Goal: Navigation & Orientation: Go to known website

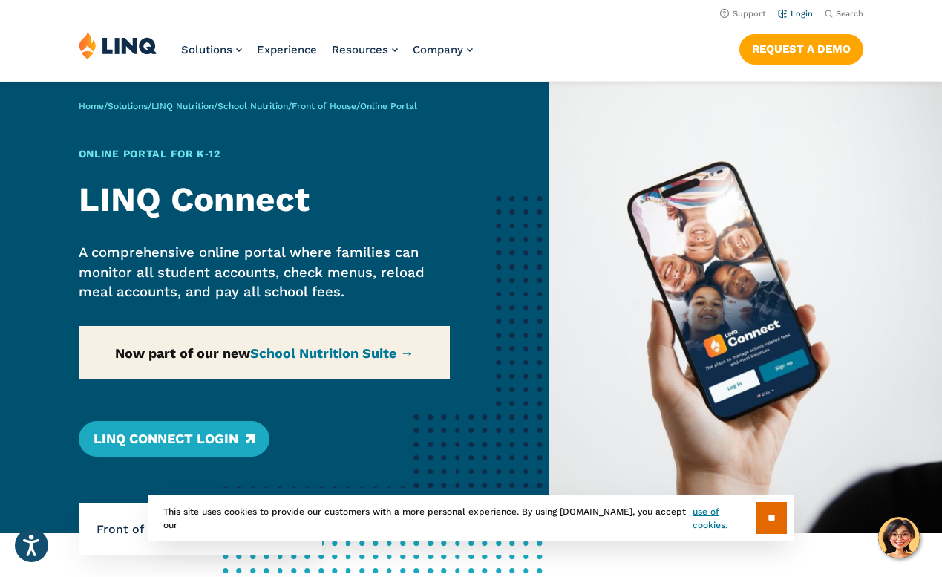
click at [804, 16] on link "Login" at bounding box center [795, 14] width 35 height 10
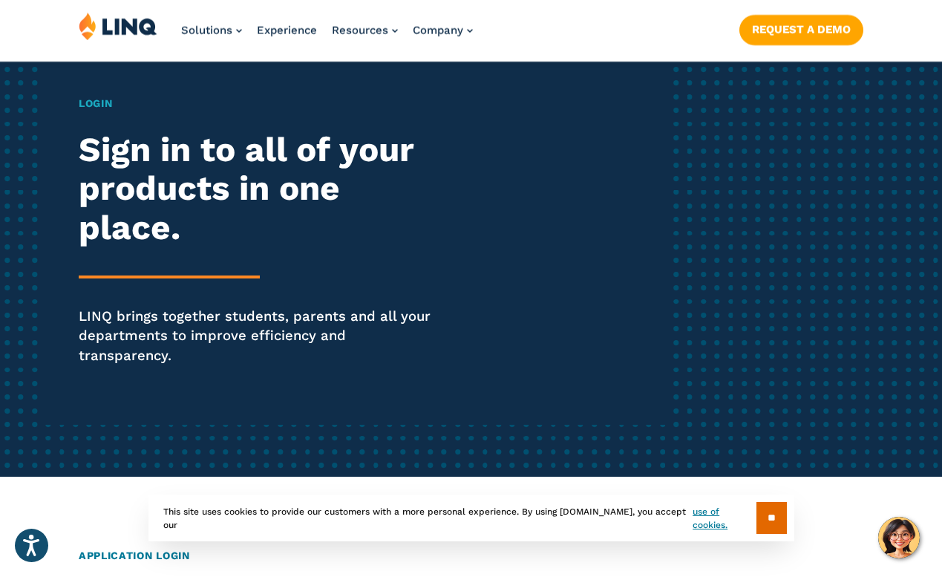
click at [618, 192] on div "Home / Login Login Sign in to all of your products in one place. LINQ brings to…" at bounding box center [373, 216] width 588 height 418
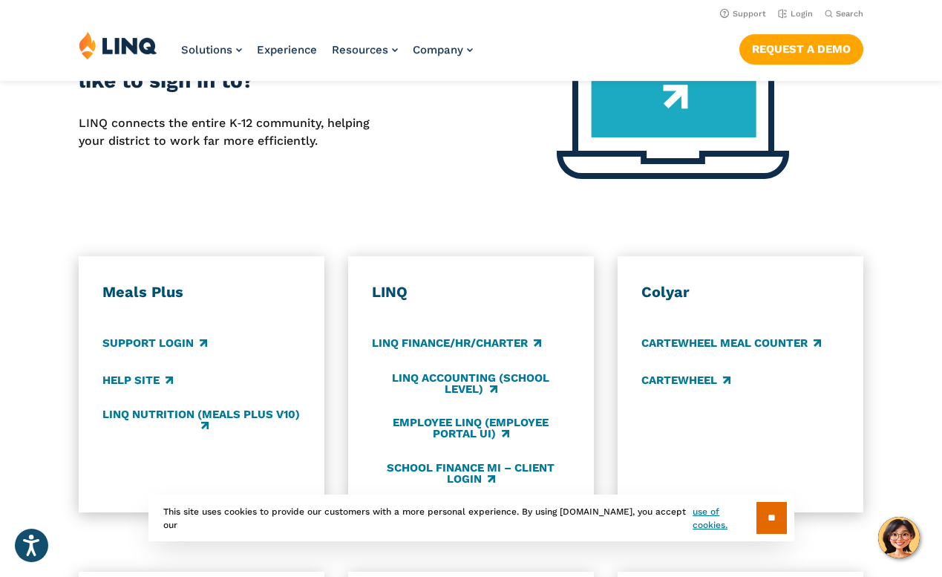
scroll to position [672, 0]
click at [799, 16] on link "Login" at bounding box center [795, 14] width 35 height 10
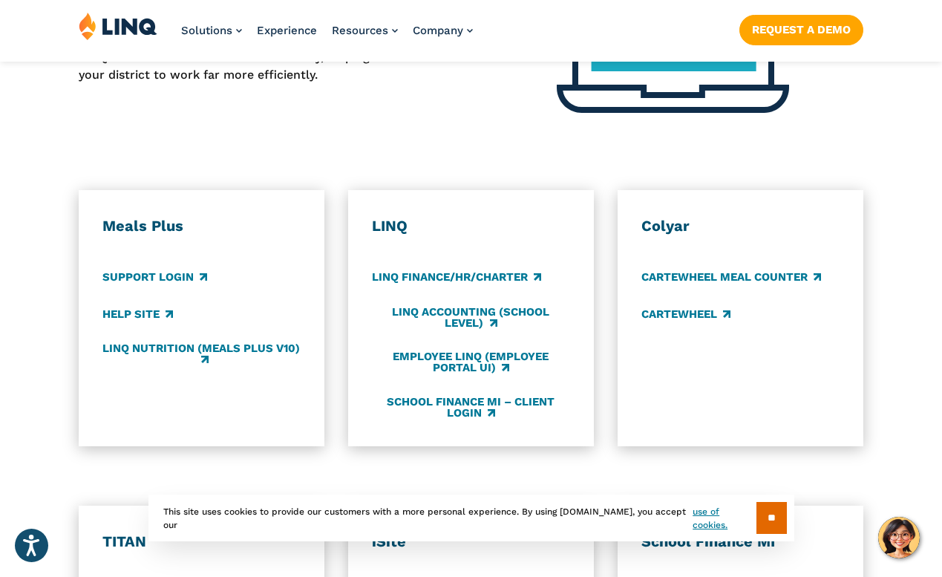
scroll to position [742, 0]
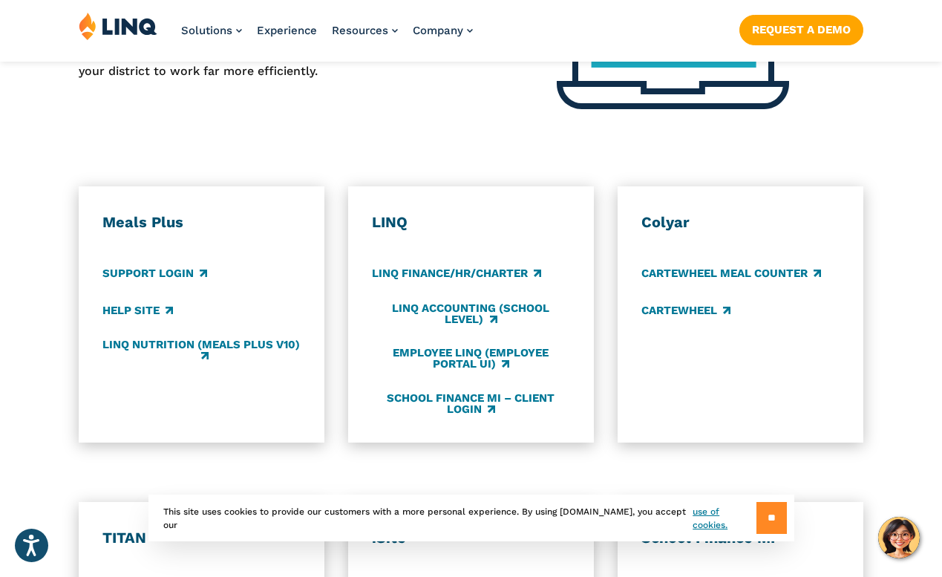
click at [771, 516] on input "**" at bounding box center [771, 518] width 30 height 32
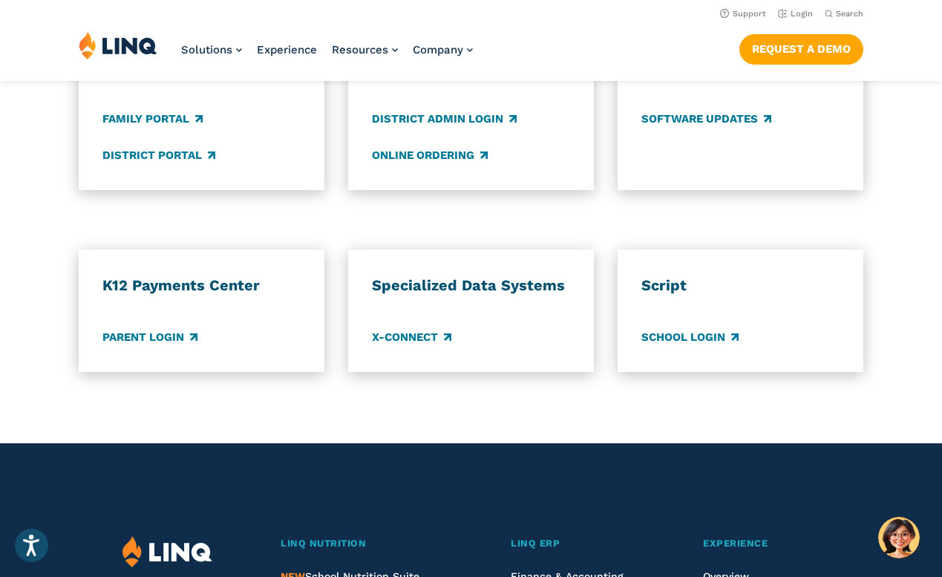
scroll to position [1212, 0]
click at [148, 329] on link "Parent Login" at bounding box center [149, 337] width 95 height 16
